Goal: Purchase product/service

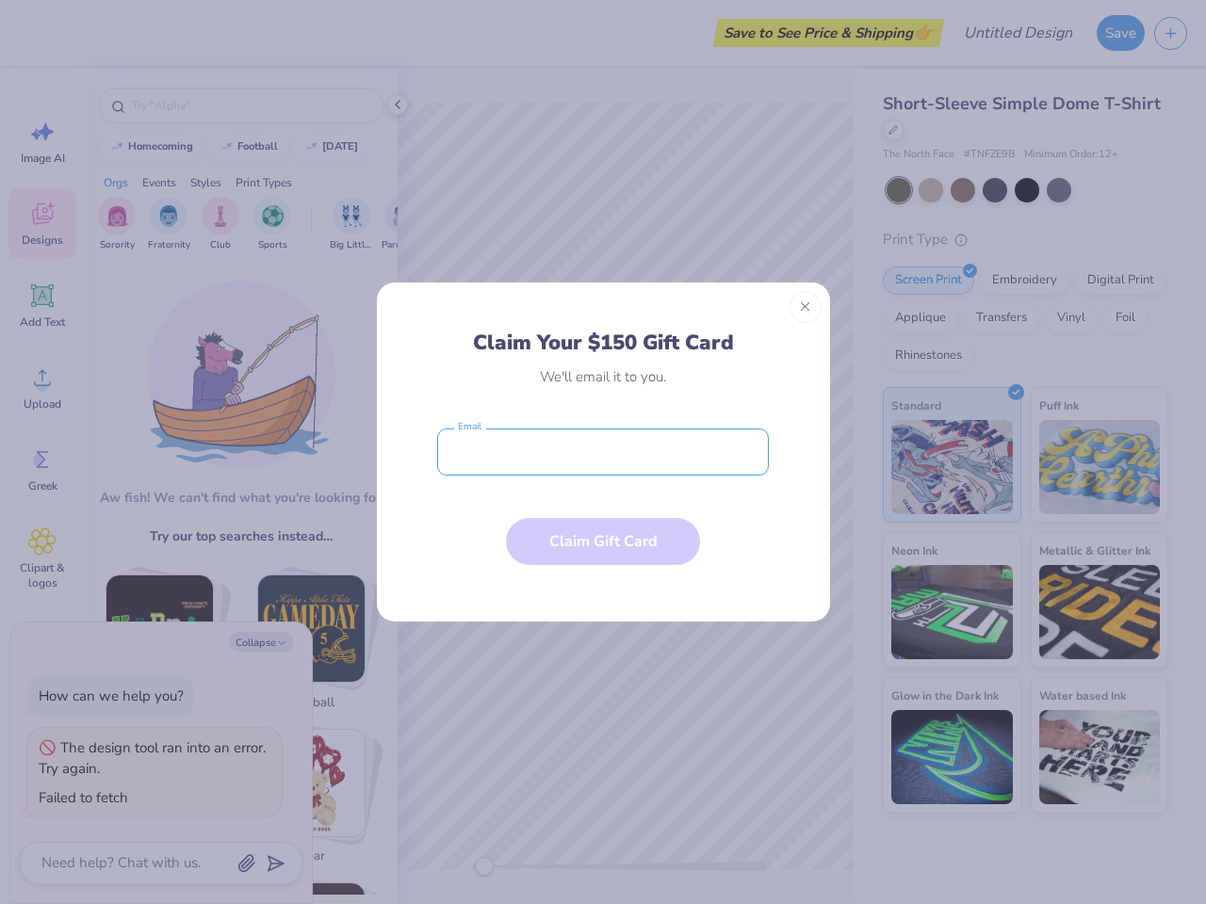
type textarea "x"
click at [603, 452] on input "email" at bounding box center [603, 452] width 332 height 47
click at [805, 307] on button "Close" at bounding box center [805, 307] width 32 height 32
